Goal: Book appointment/travel/reservation

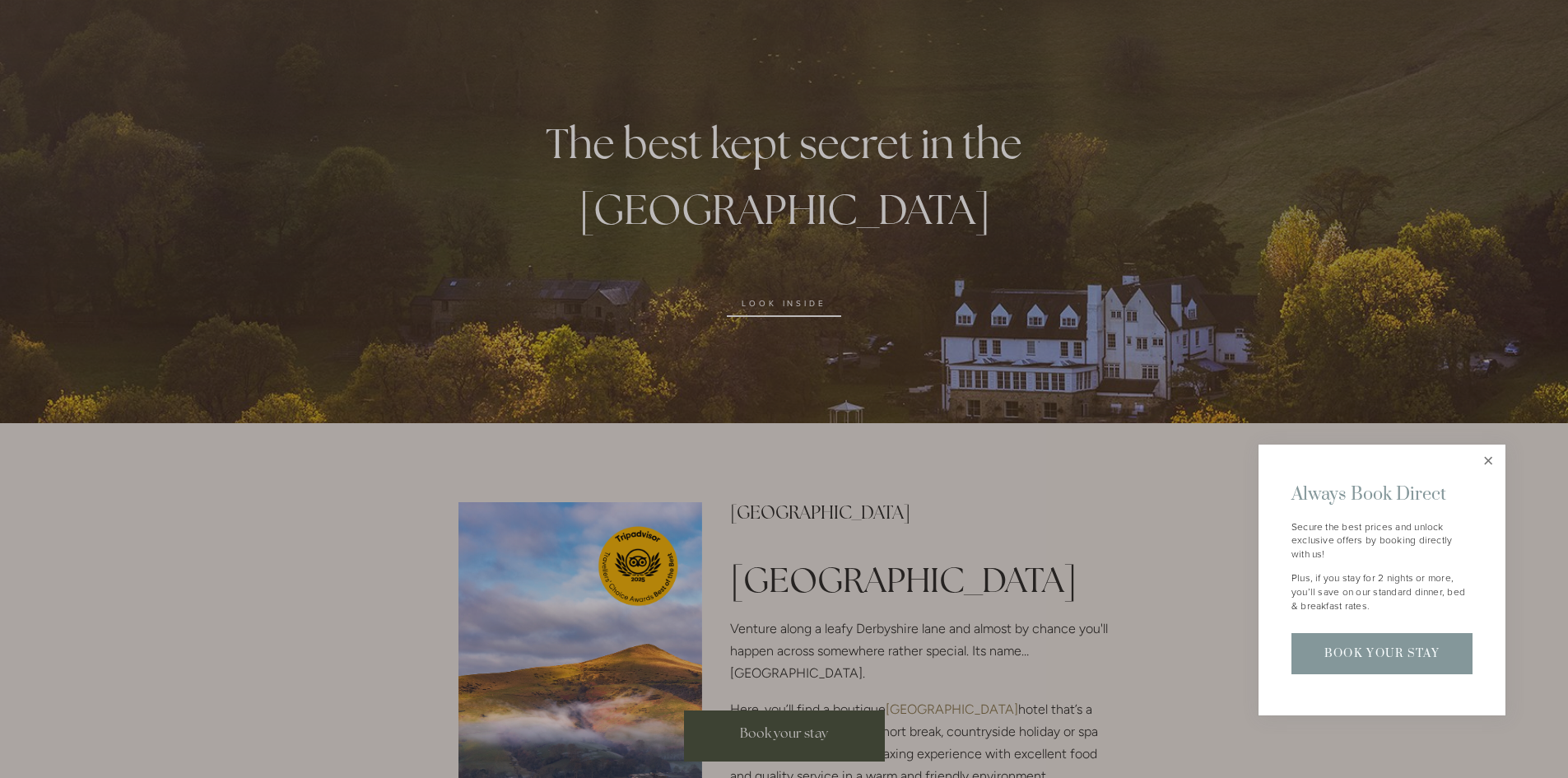
scroll to position [247, 0]
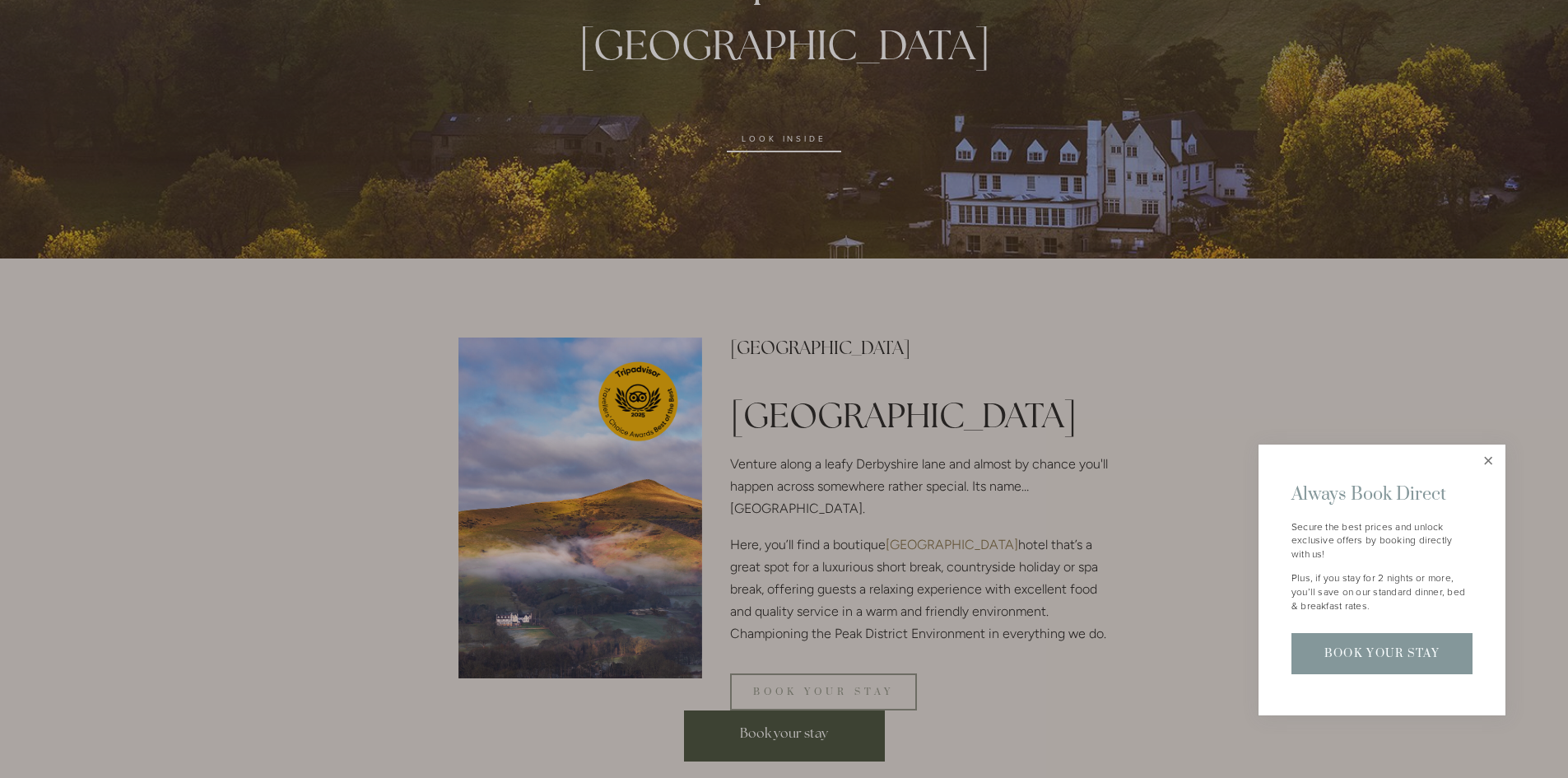
click at [1486, 460] on link "Close" at bounding box center [1488, 461] width 29 height 29
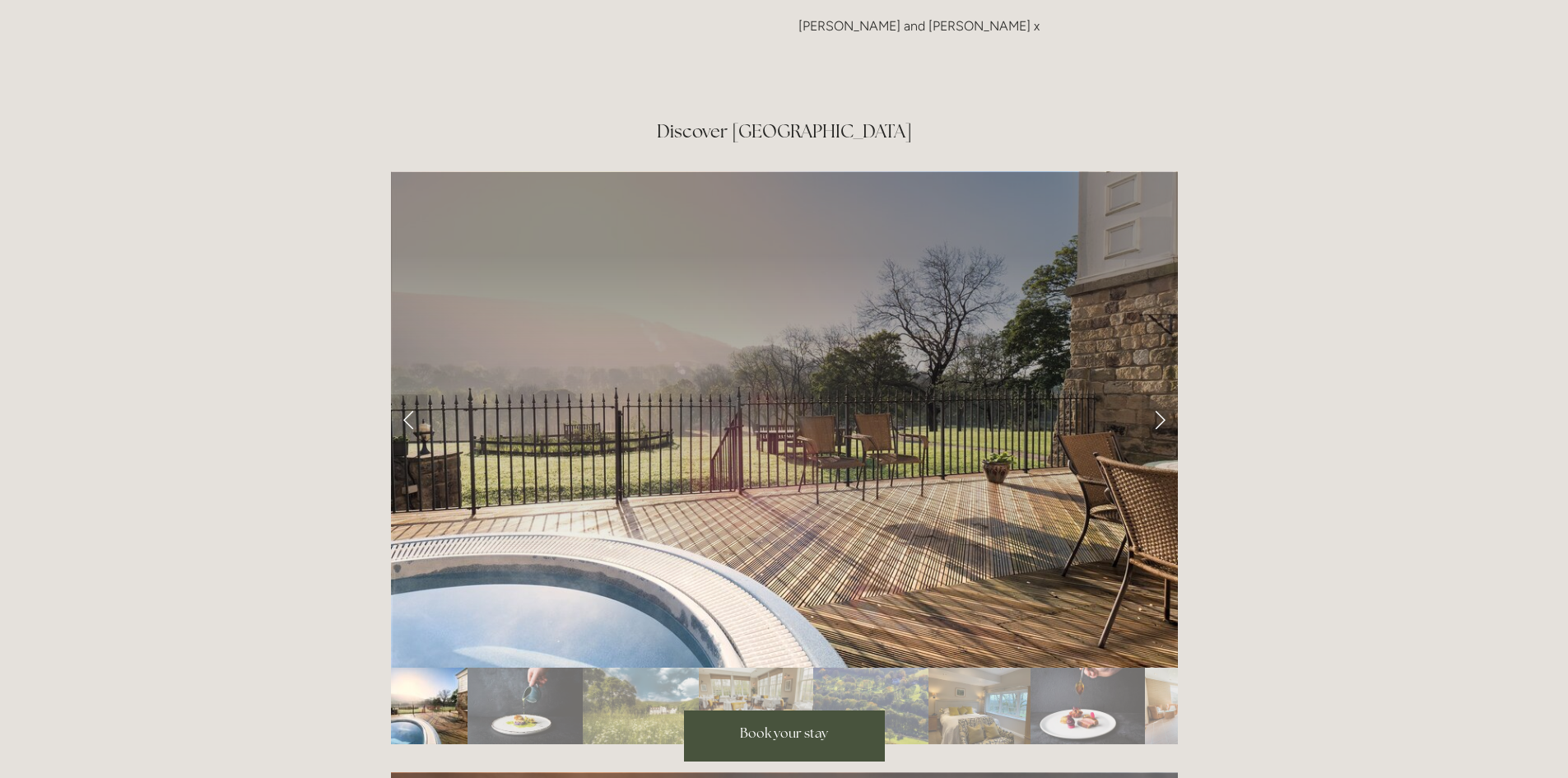
scroll to position [2634, 0]
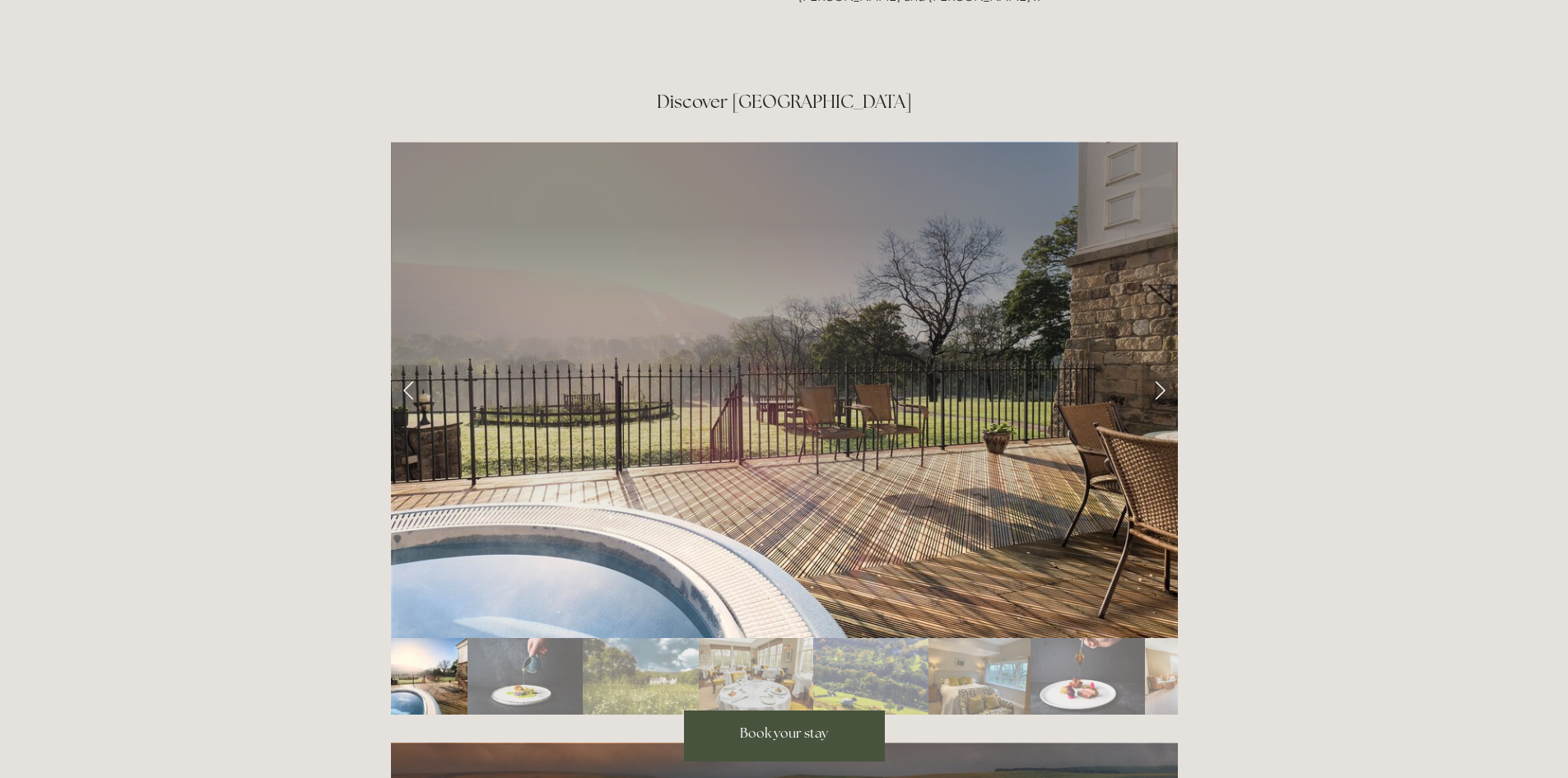
click at [1154, 364] on link "Next Slide" at bounding box center [1159, 389] width 36 height 49
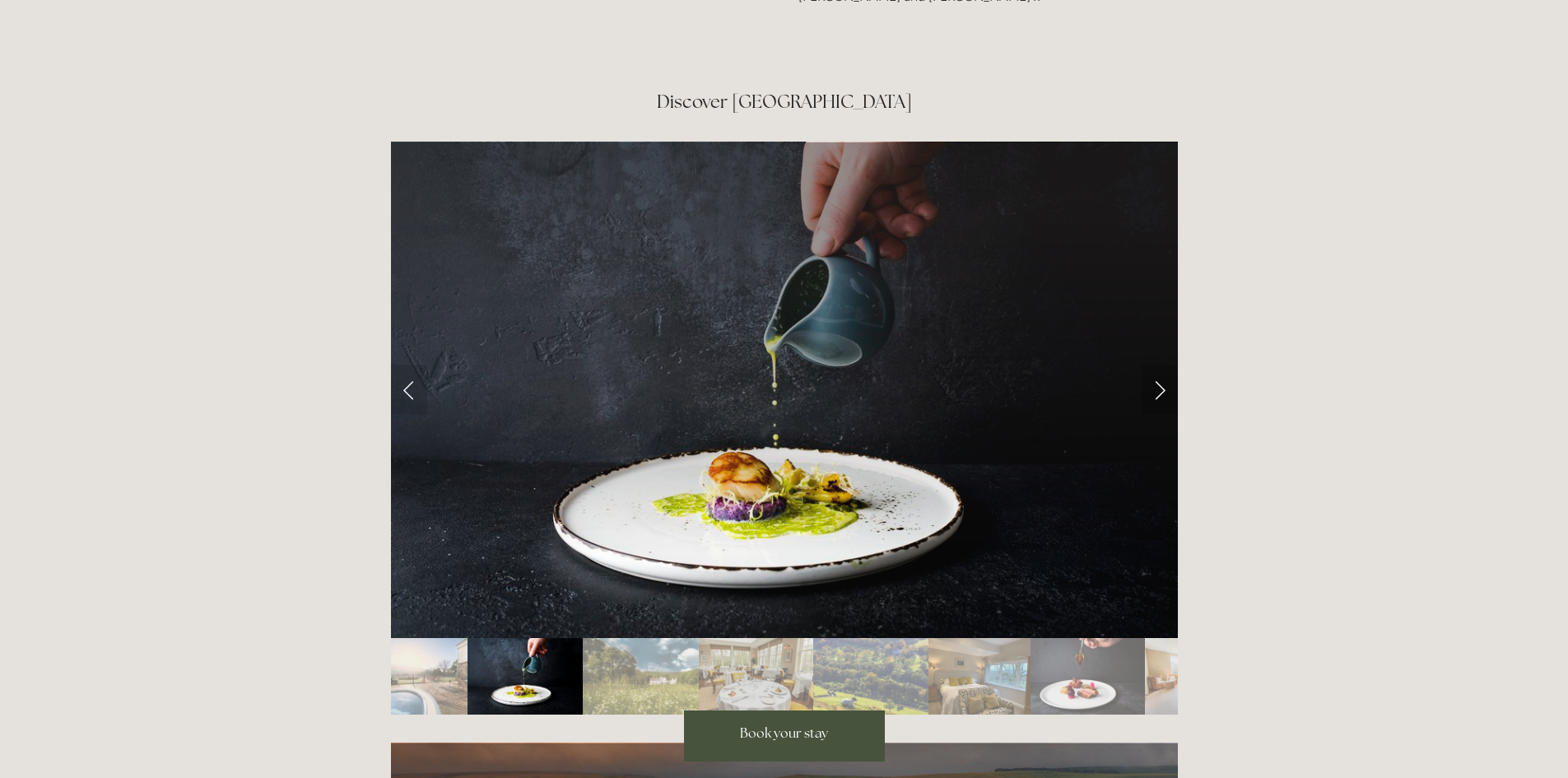
click at [1164, 364] on link "Next Slide" at bounding box center [1159, 389] width 36 height 49
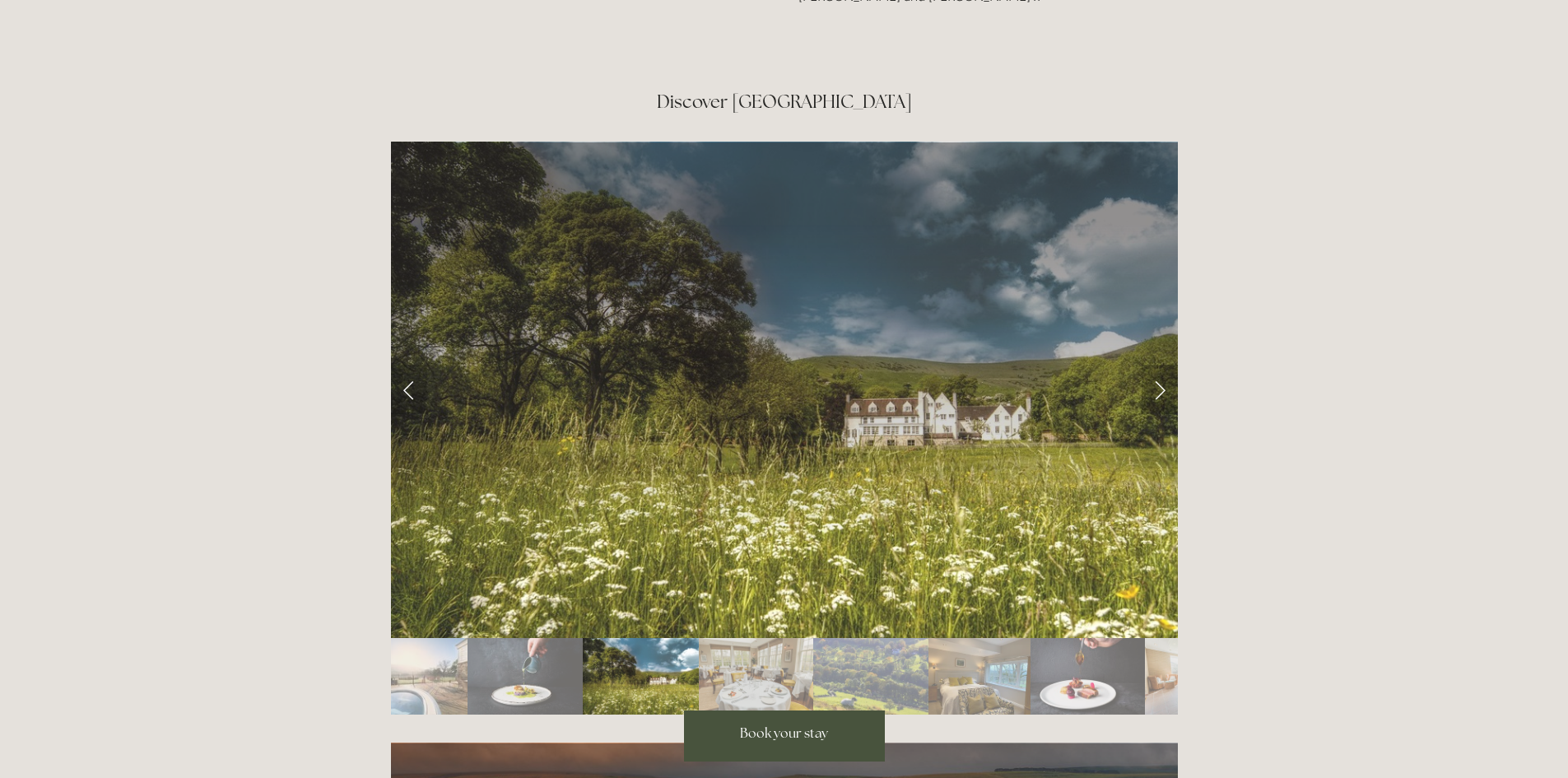
click at [1154, 364] on link "Next Slide" at bounding box center [1159, 389] width 36 height 49
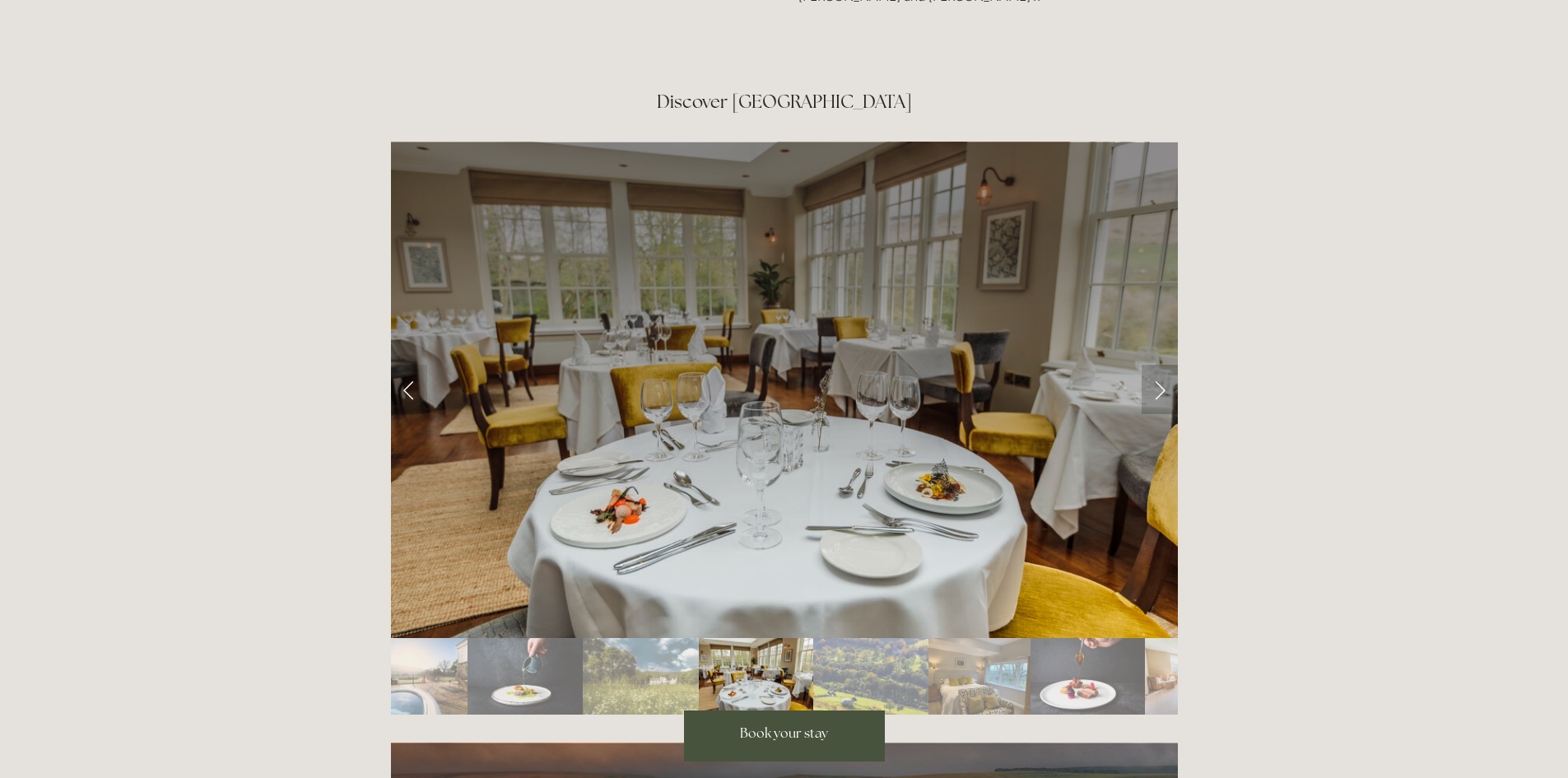
click at [1154, 364] on link "Next Slide" at bounding box center [1159, 389] width 36 height 49
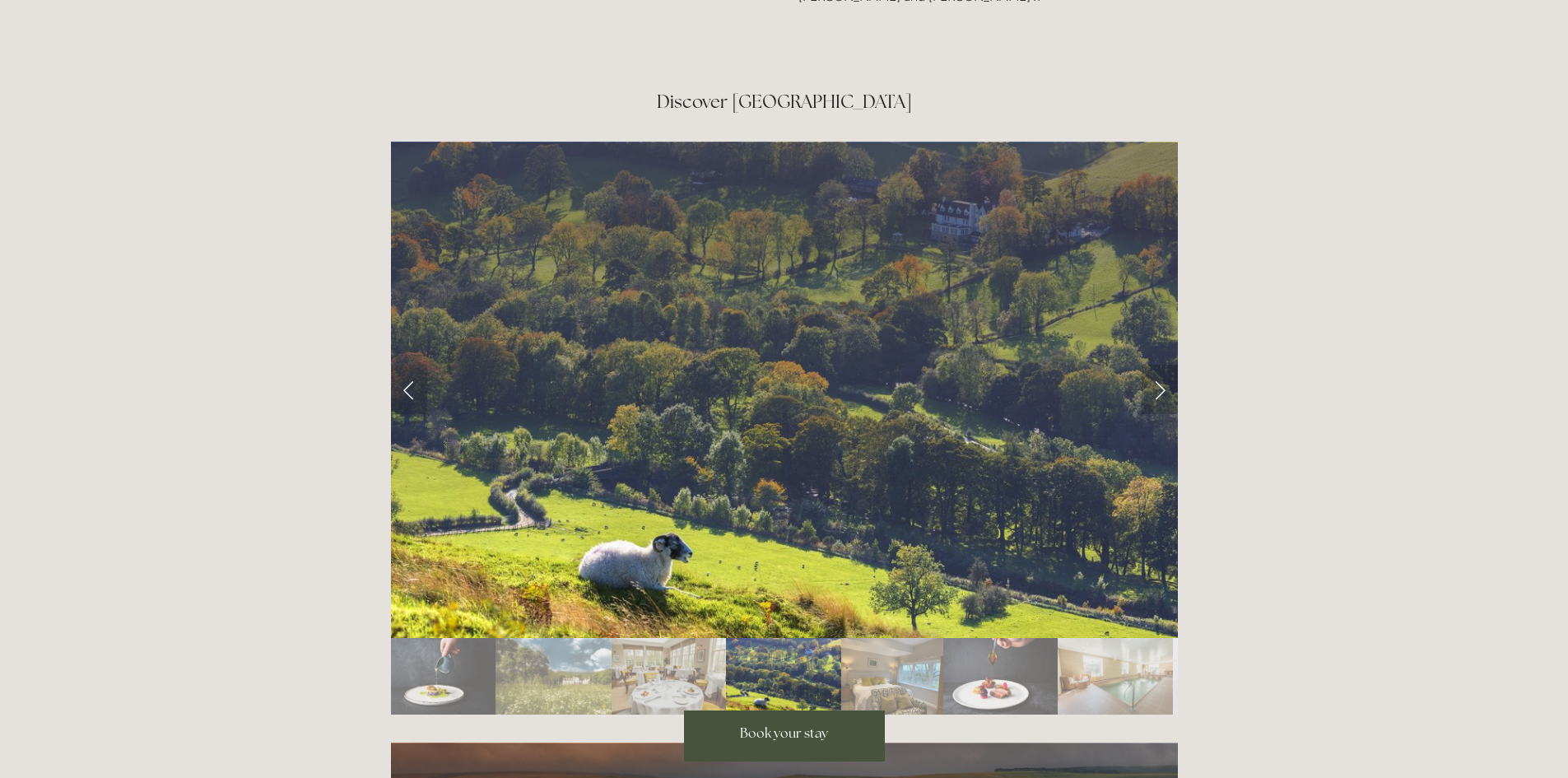
click at [1154, 364] on link "Next Slide" at bounding box center [1159, 389] width 36 height 49
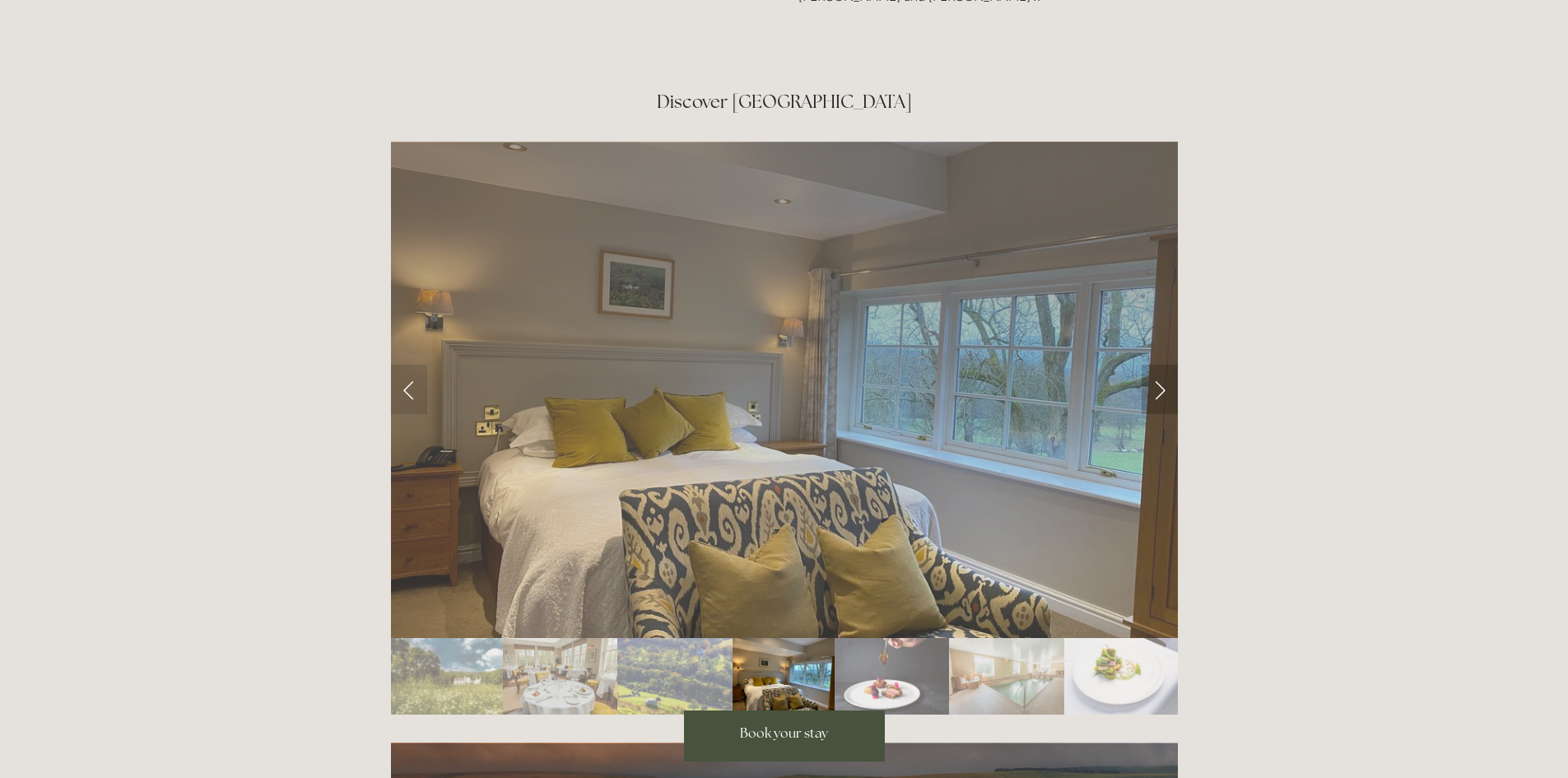
click at [1154, 364] on link "Next Slide" at bounding box center [1159, 389] width 36 height 49
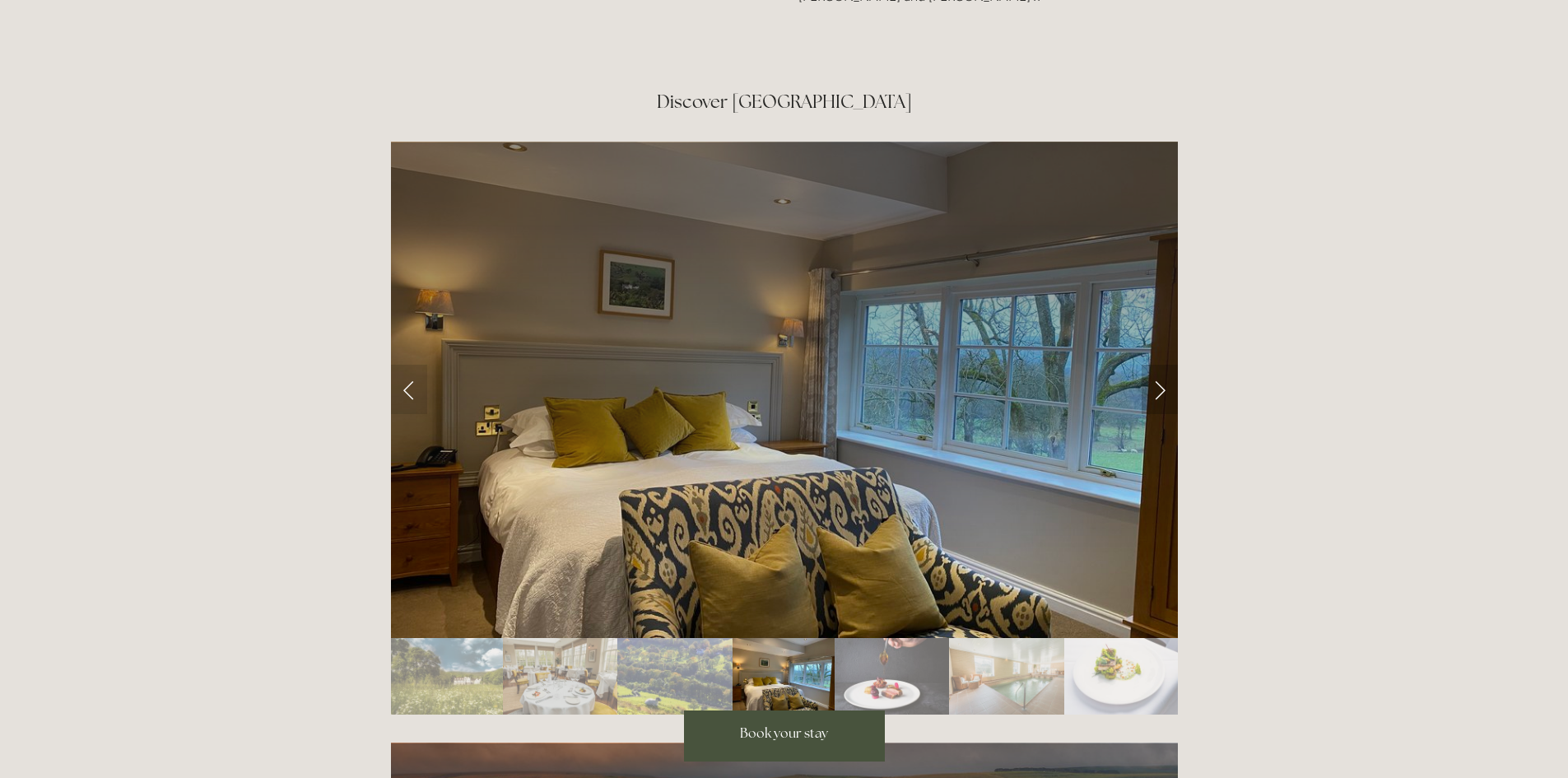
click at [1154, 364] on link "Next Slide" at bounding box center [1159, 389] width 36 height 49
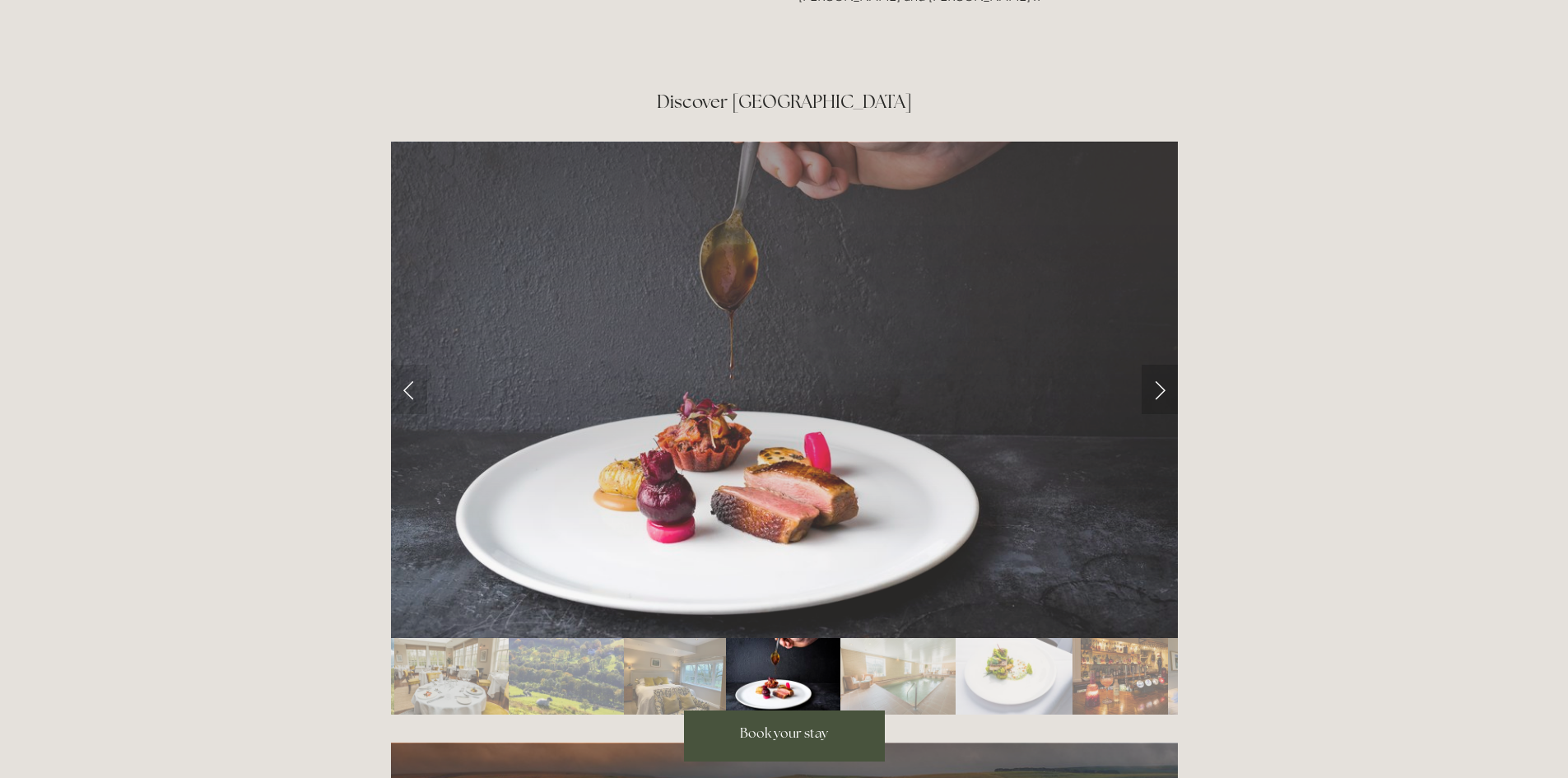
click at [1154, 364] on link "Next Slide" at bounding box center [1159, 389] width 36 height 49
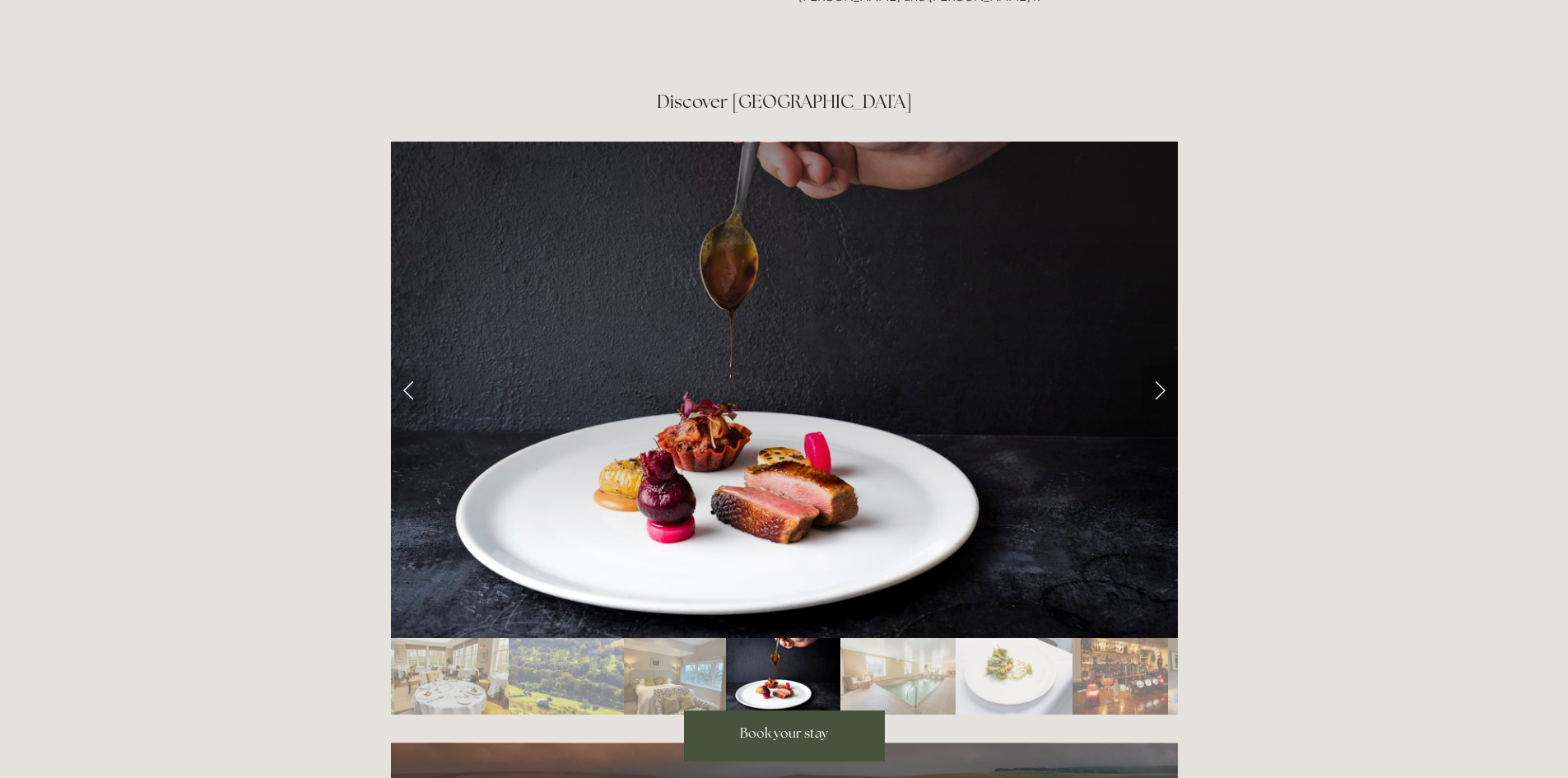
click at [1154, 364] on link "Next Slide" at bounding box center [1159, 389] width 36 height 49
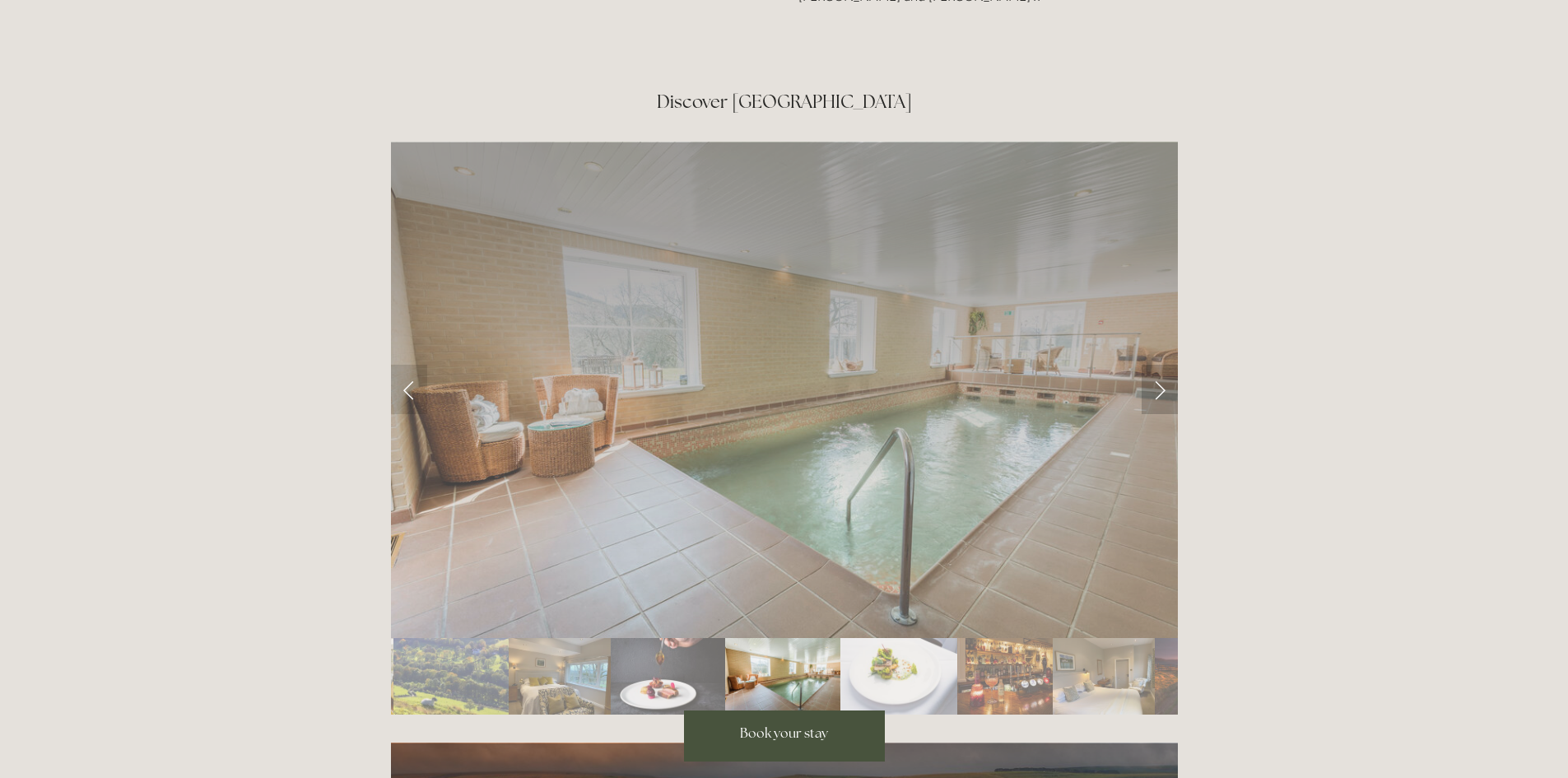
click at [1154, 364] on link "Next Slide" at bounding box center [1159, 389] width 36 height 49
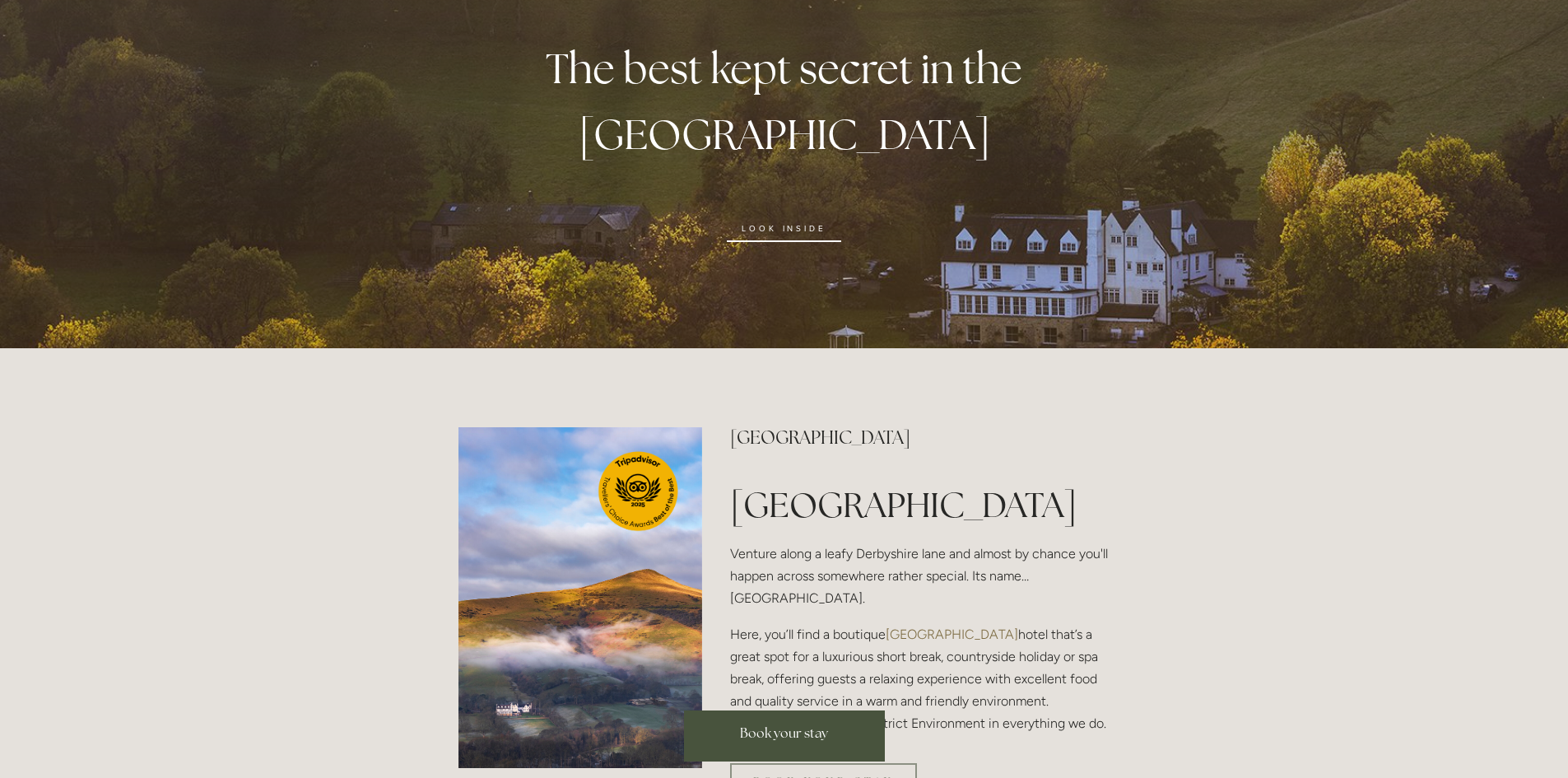
scroll to position [0, 0]
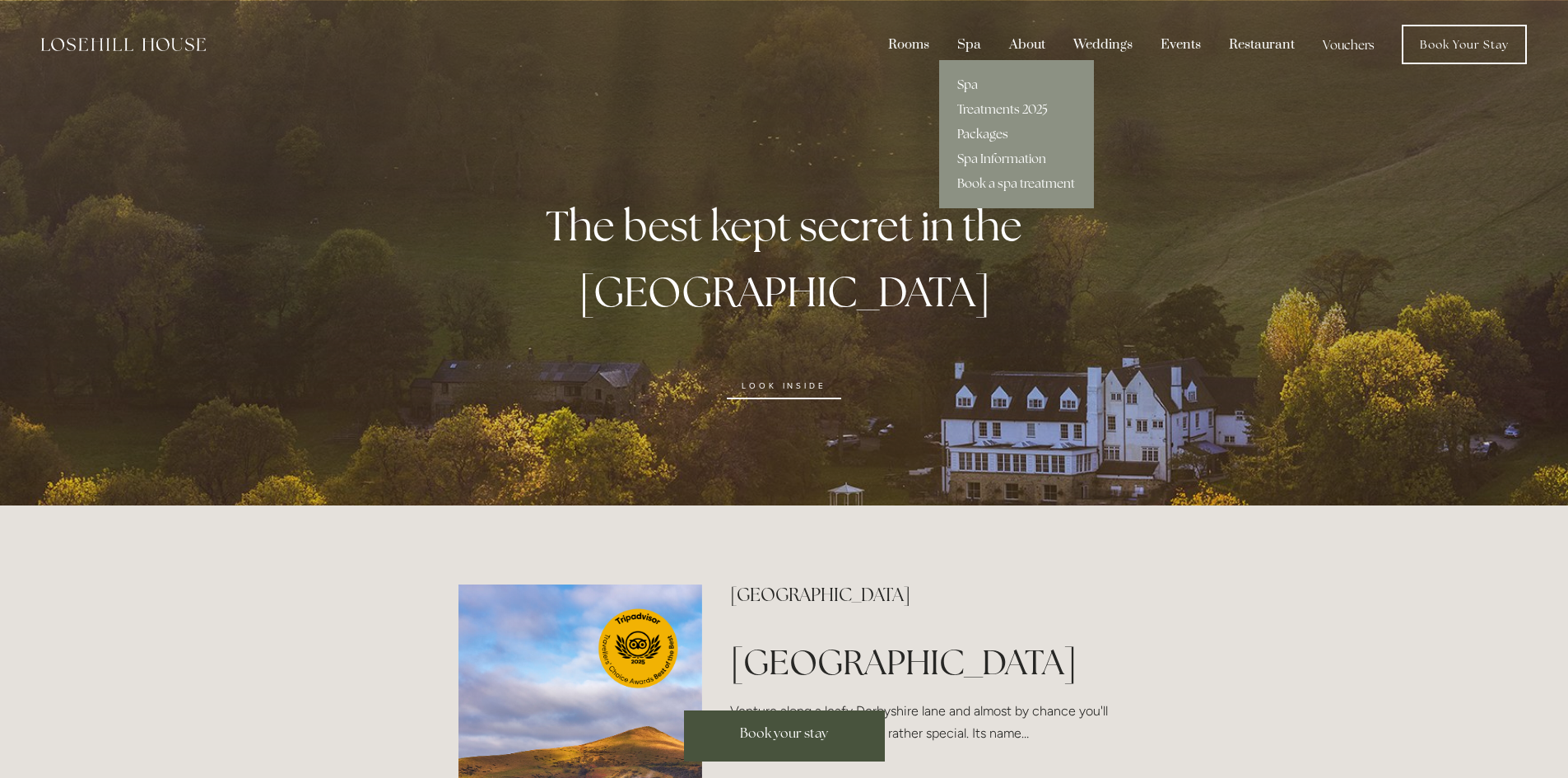
click at [1000, 132] on link "Packages" at bounding box center [1016, 134] width 154 height 25
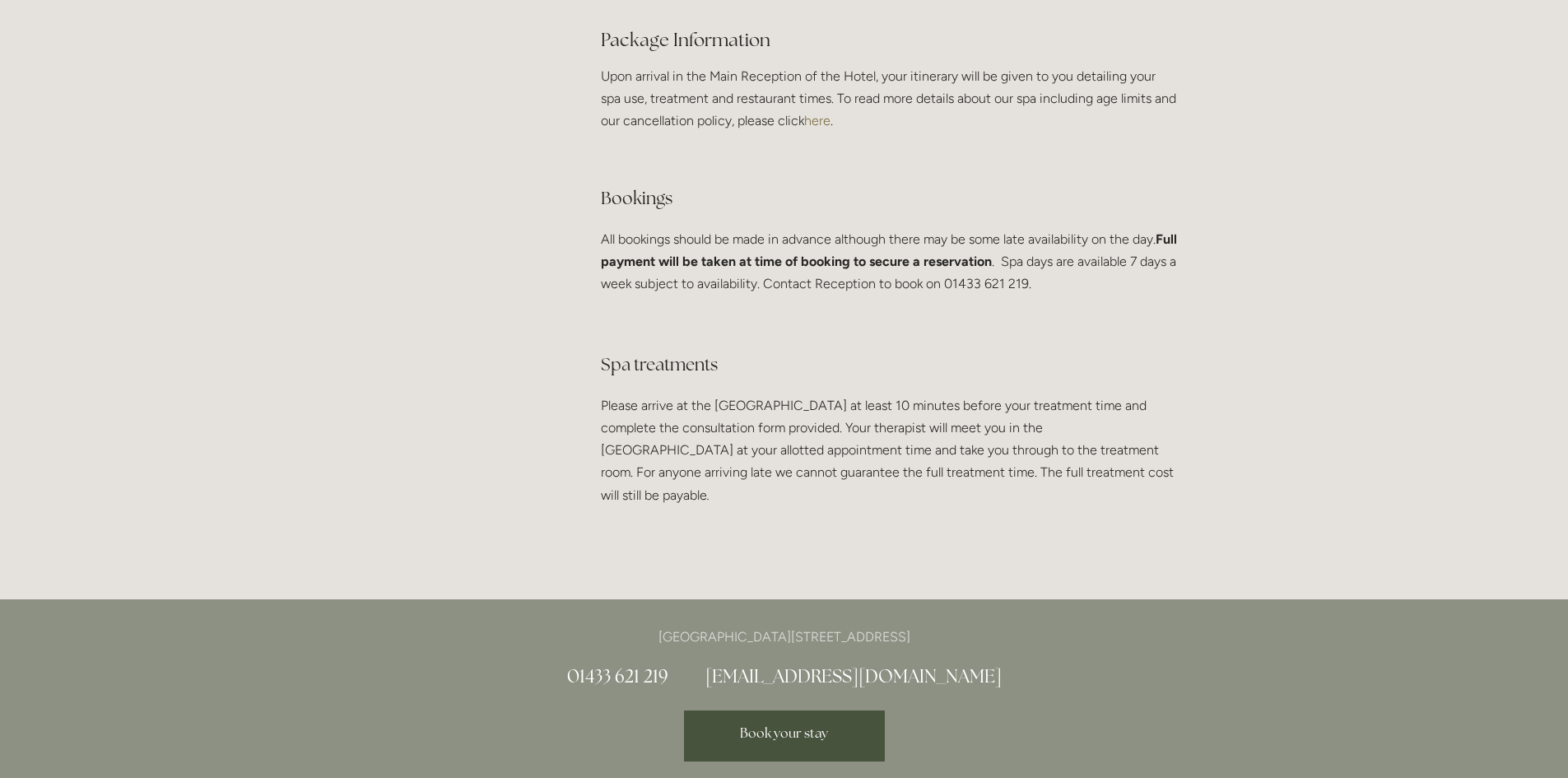
scroll to position [3128, 0]
click at [756, 732] on span "Book your stay" at bounding box center [784, 732] width 88 height 18
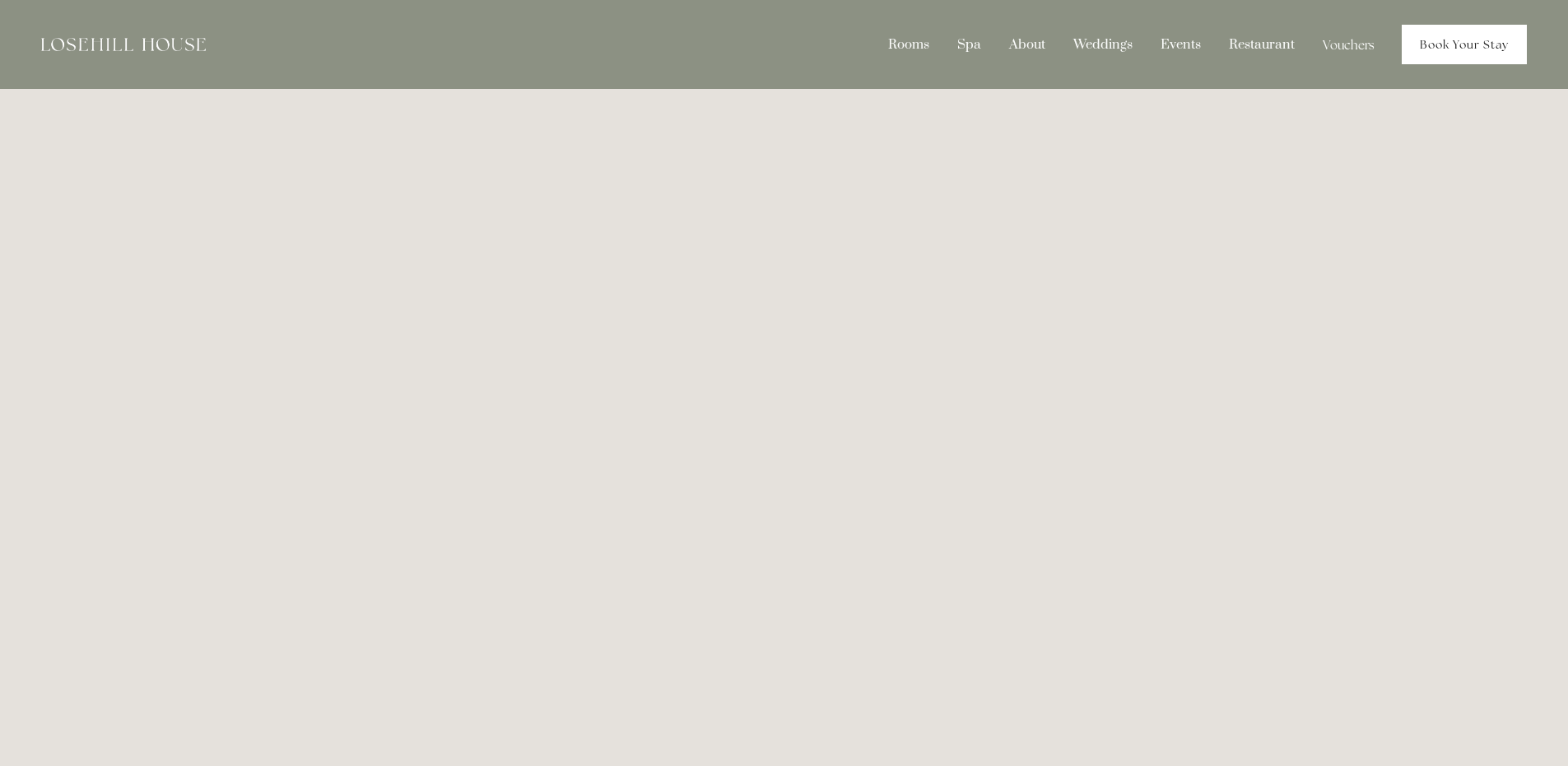
click at [1489, 54] on link "Book Your Stay" at bounding box center [1464, 45] width 125 height 40
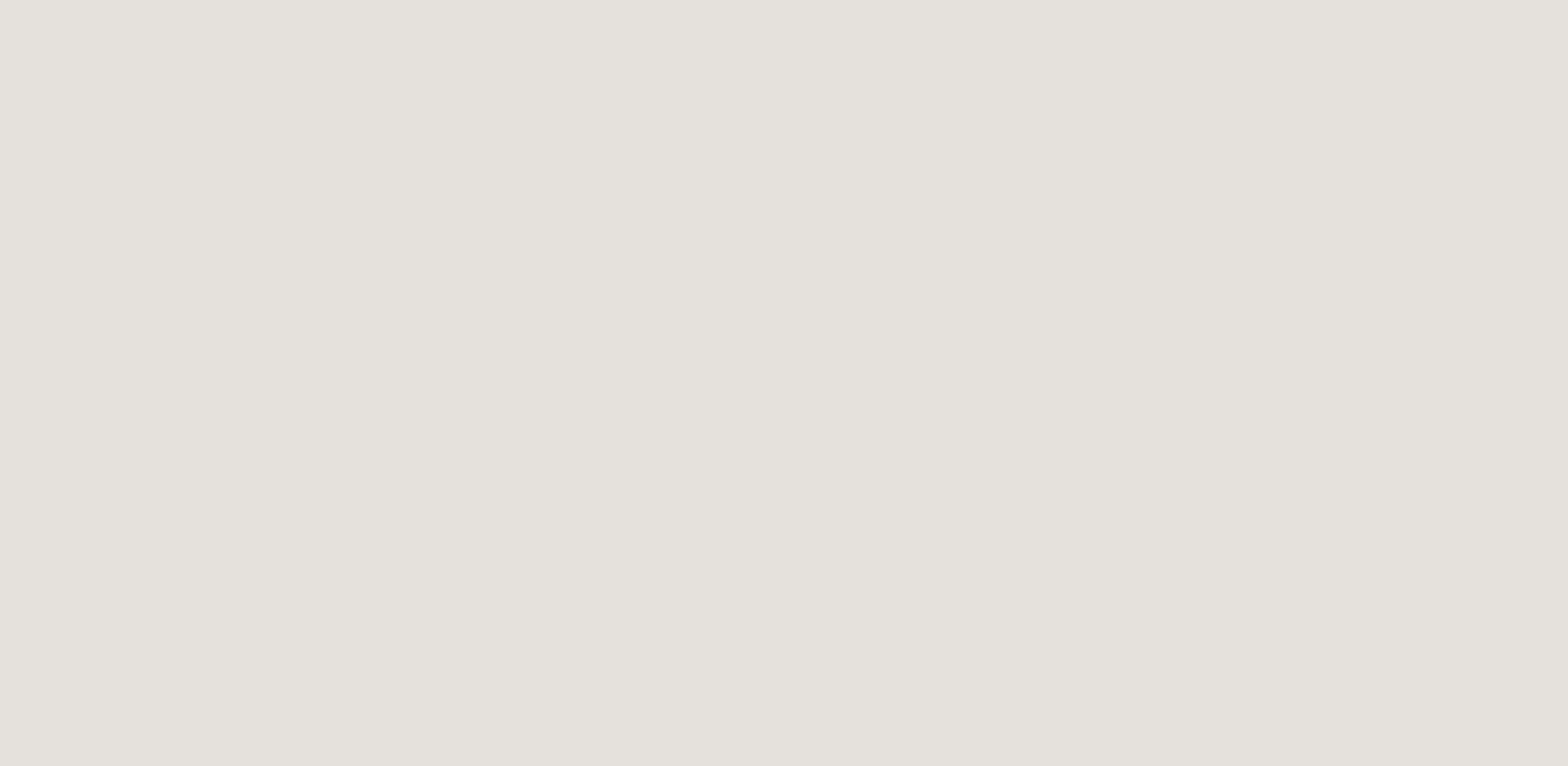
scroll to position [913, 0]
